Goal: Task Accomplishment & Management: Manage account settings

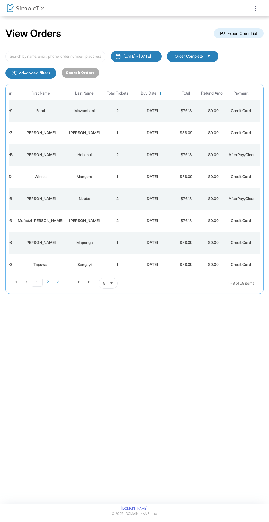
scroll to position [0, 48]
